Goal: Transaction & Acquisition: Purchase product/service

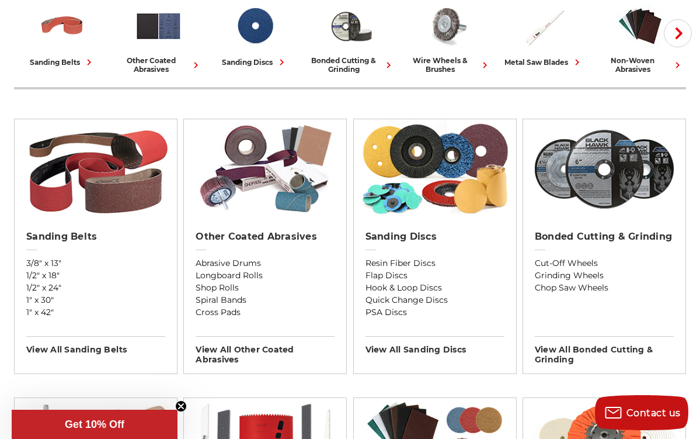
scroll to position [332, 0]
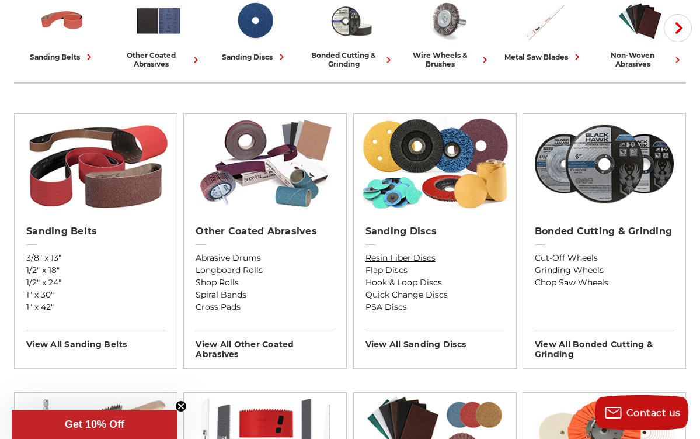
click at [394, 262] on link "Resin Fiber Discs" at bounding box center [435, 258] width 139 height 12
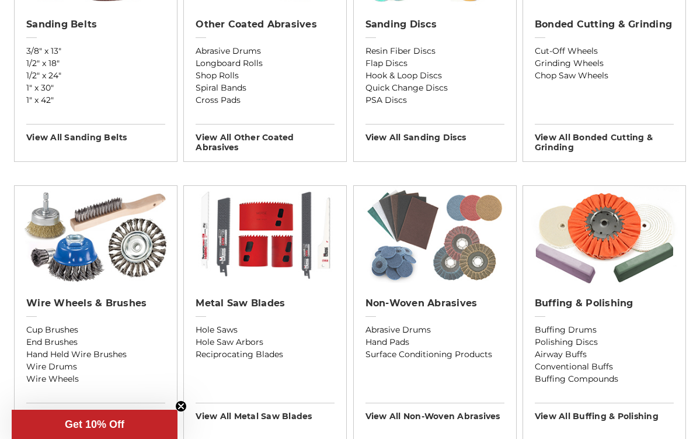
scroll to position [543, 0]
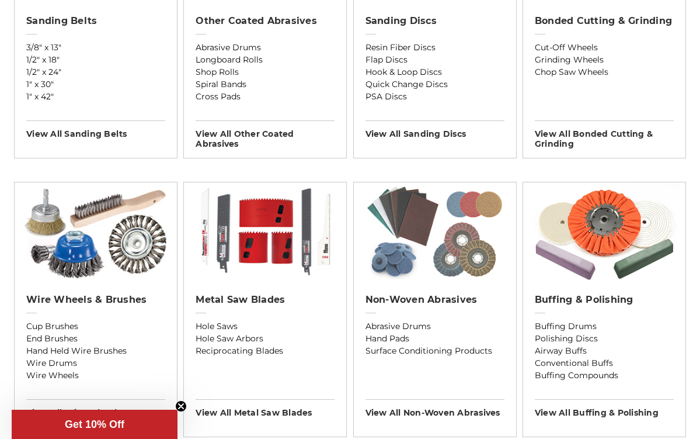
click at [460, 216] on img at bounding box center [434, 231] width 151 height 99
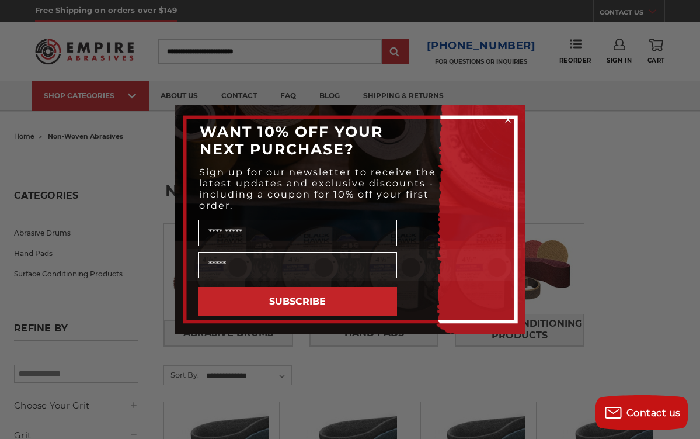
click at [509, 117] on circle "Close dialog" at bounding box center [507, 119] width 11 height 11
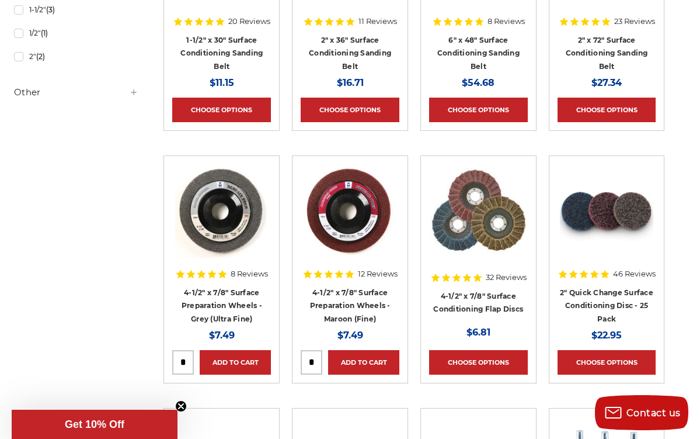
scroll to position [1088, 0]
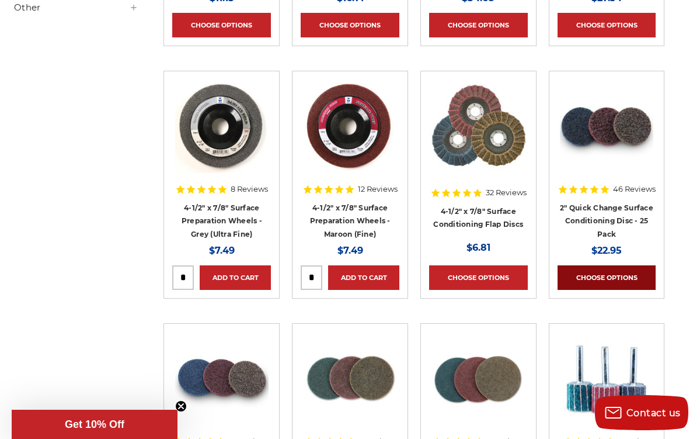
click at [596, 270] on link "Choose Options" at bounding box center [607, 277] width 99 height 25
